Goal: Check status: Check status

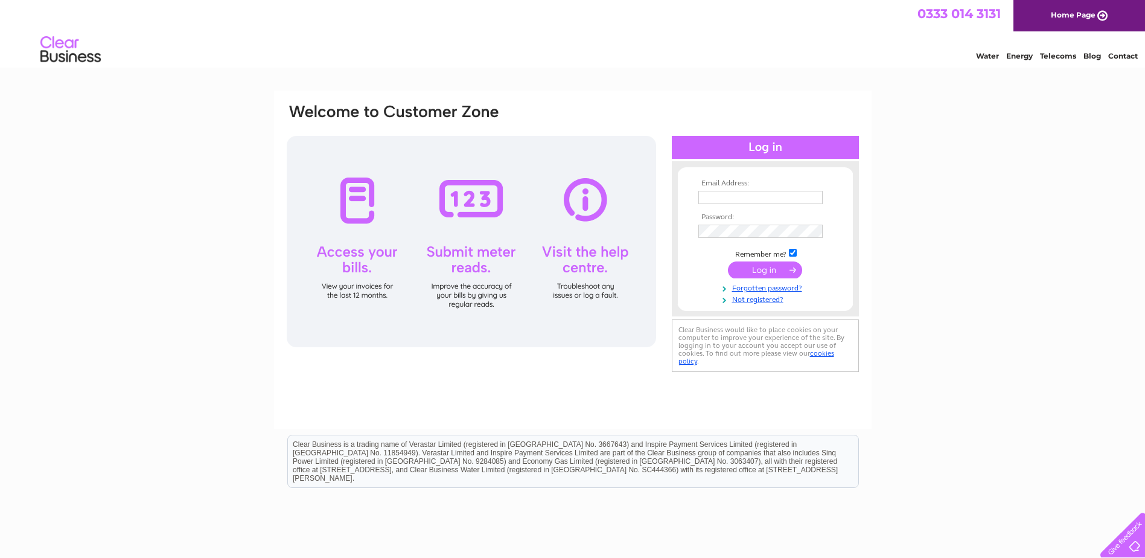
type input "info@kidz-play.co.uk"
click at [755, 266] on input "submit" at bounding box center [765, 269] width 74 height 17
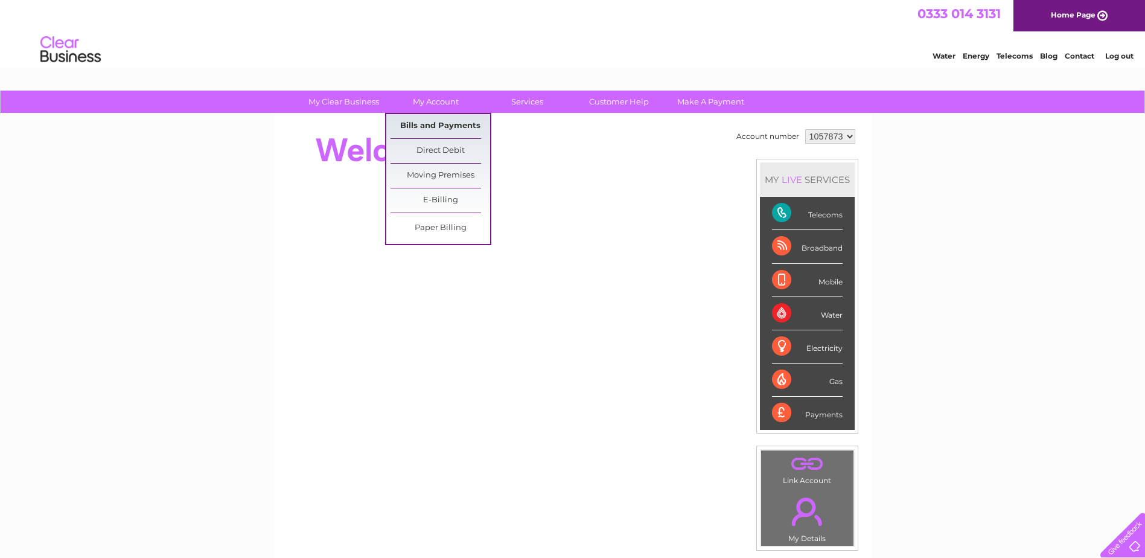
click at [433, 126] on link "Bills and Payments" at bounding box center [441, 126] width 100 height 24
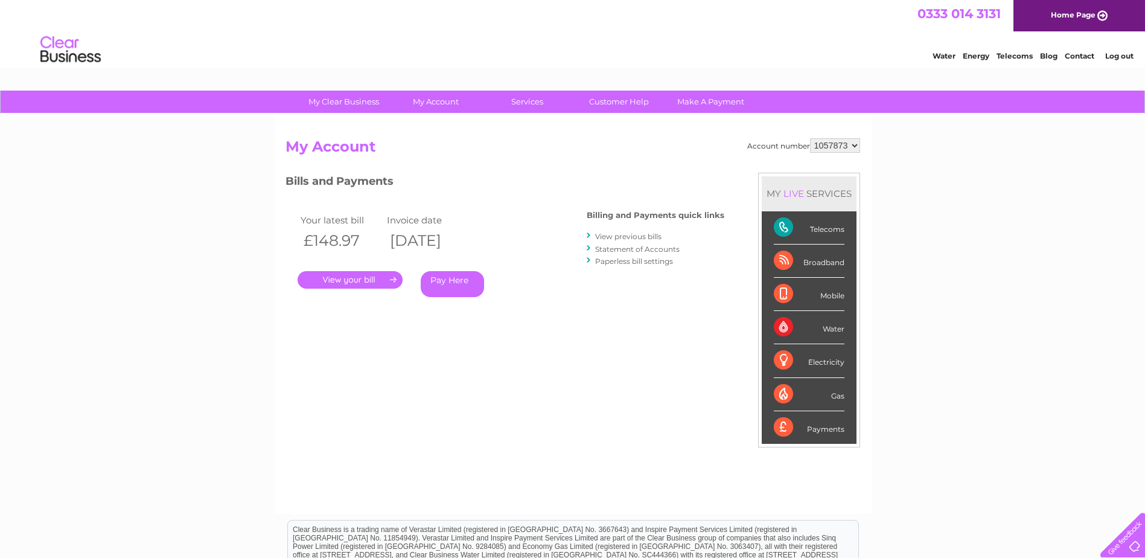
click at [365, 276] on link "." at bounding box center [350, 280] width 105 height 18
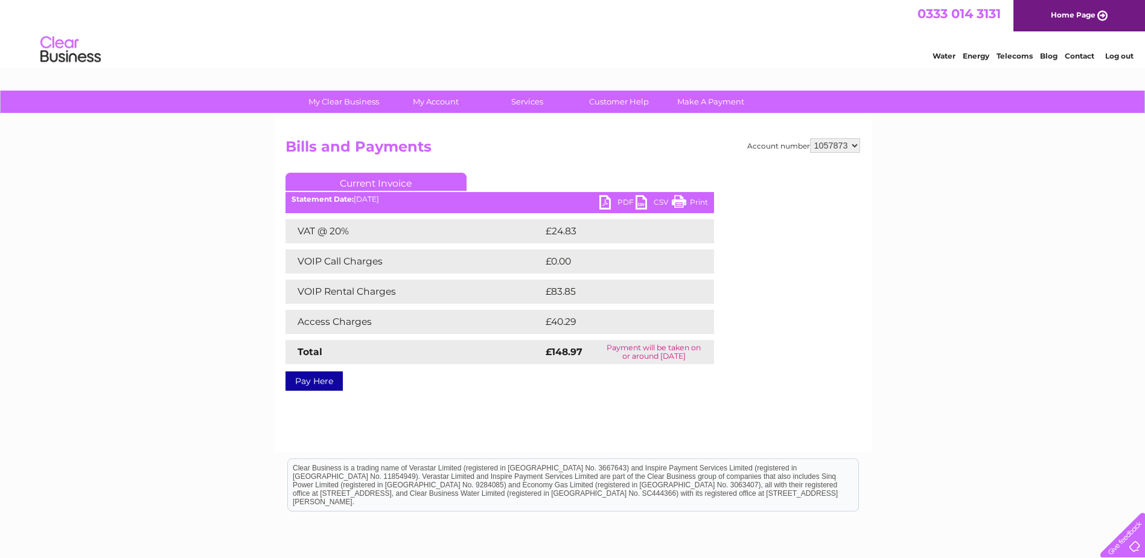
click at [617, 193] on ul "Current Invoice" at bounding box center [500, 184] width 429 height 22
click at [616, 204] on link "PDF" at bounding box center [617, 204] width 36 height 18
